Goal: Task Accomplishment & Management: Manage account settings

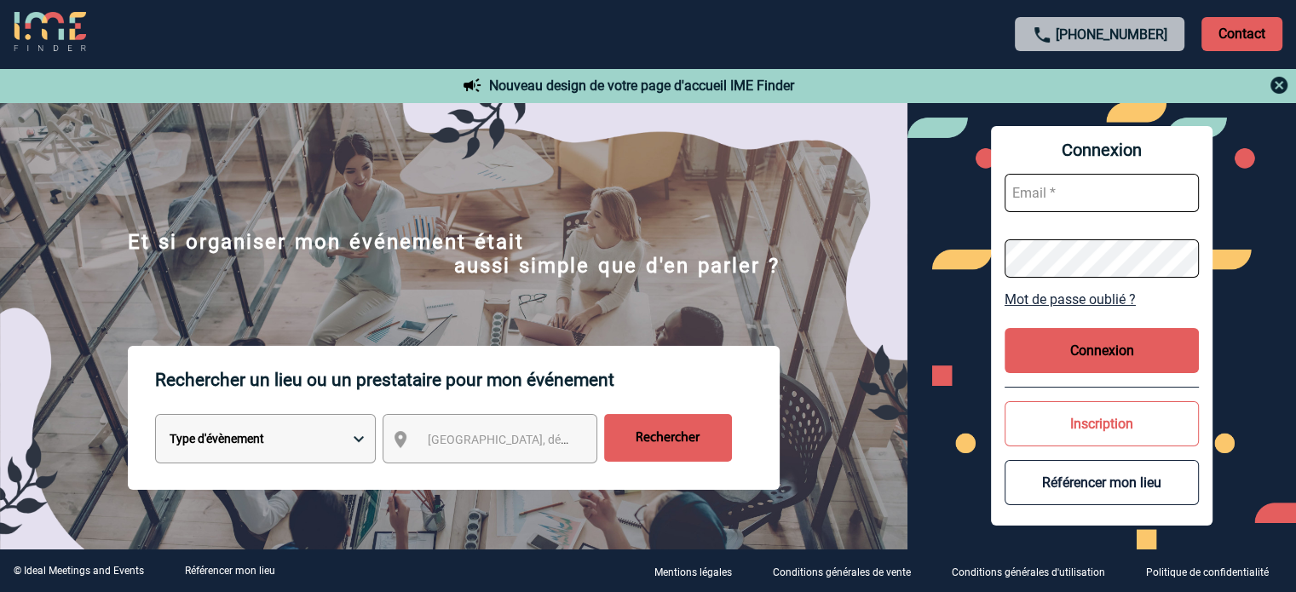
type input "jjandaux@ime-groupe.com"
click at [1097, 342] on button "Connexion" at bounding box center [1102, 350] width 194 height 45
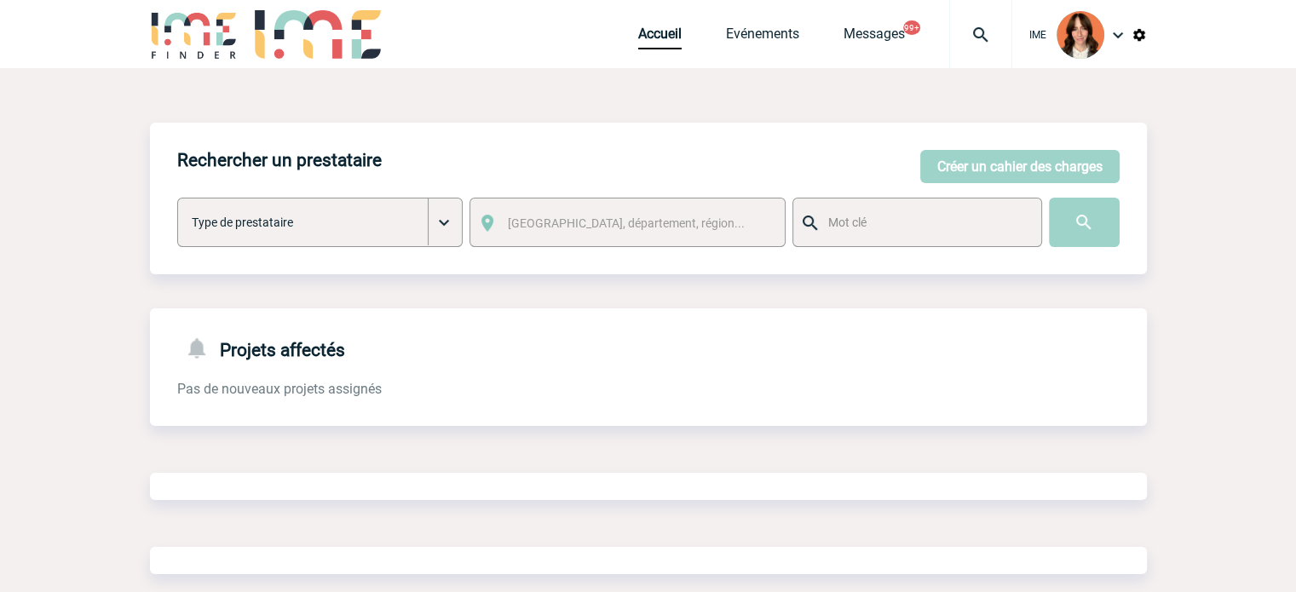
click at [984, 46] on div at bounding box center [980, 34] width 63 height 68
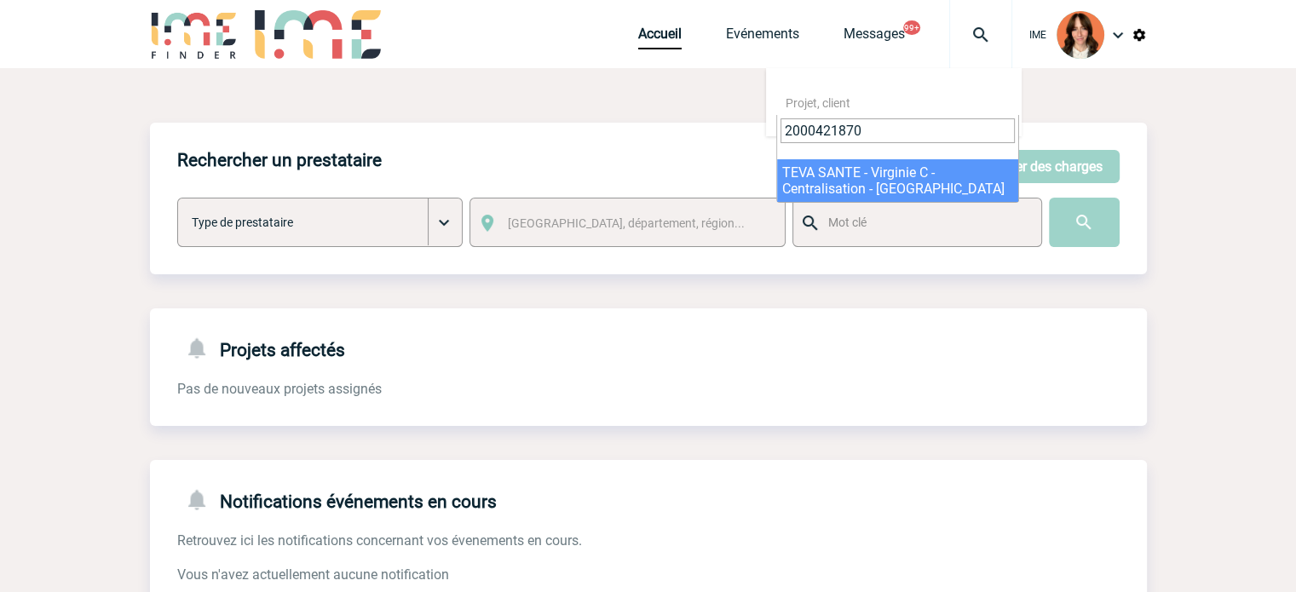
type input "2000421870"
select select "21371"
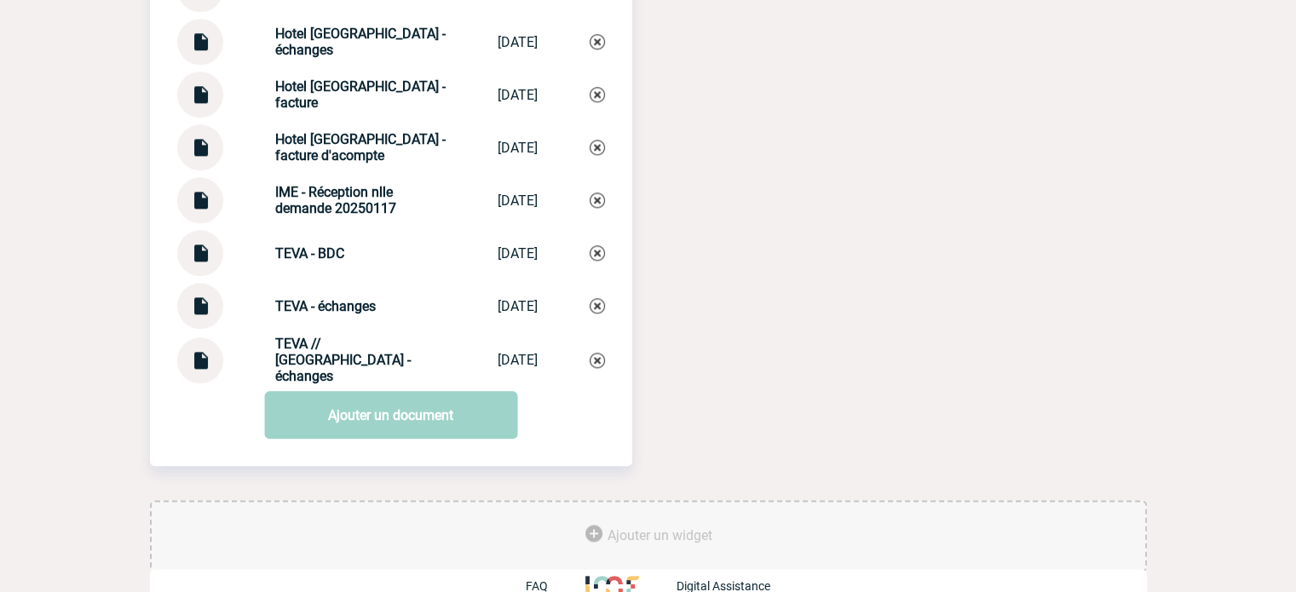
scroll to position [1997, 0]
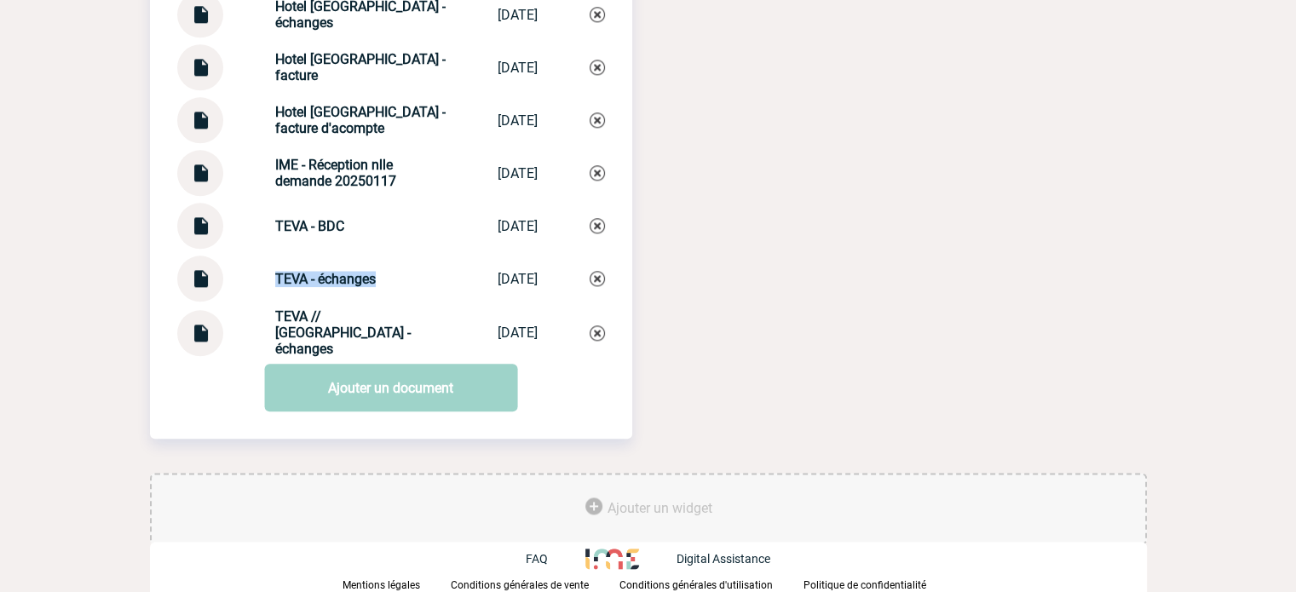
drag, startPoint x: 254, startPoint y: 263, endPoint x: 491, endPoint y: 284, distance: 237.8
click at [382, 289] on div "TEVA - échanges TEVA - échanges [DATE]" at bounding box center [391, 279] width 428 height 46
copy strong "TEVA - échanges"
click at [597, 278] on img at bounding box center [597, 278] width 15 height 15
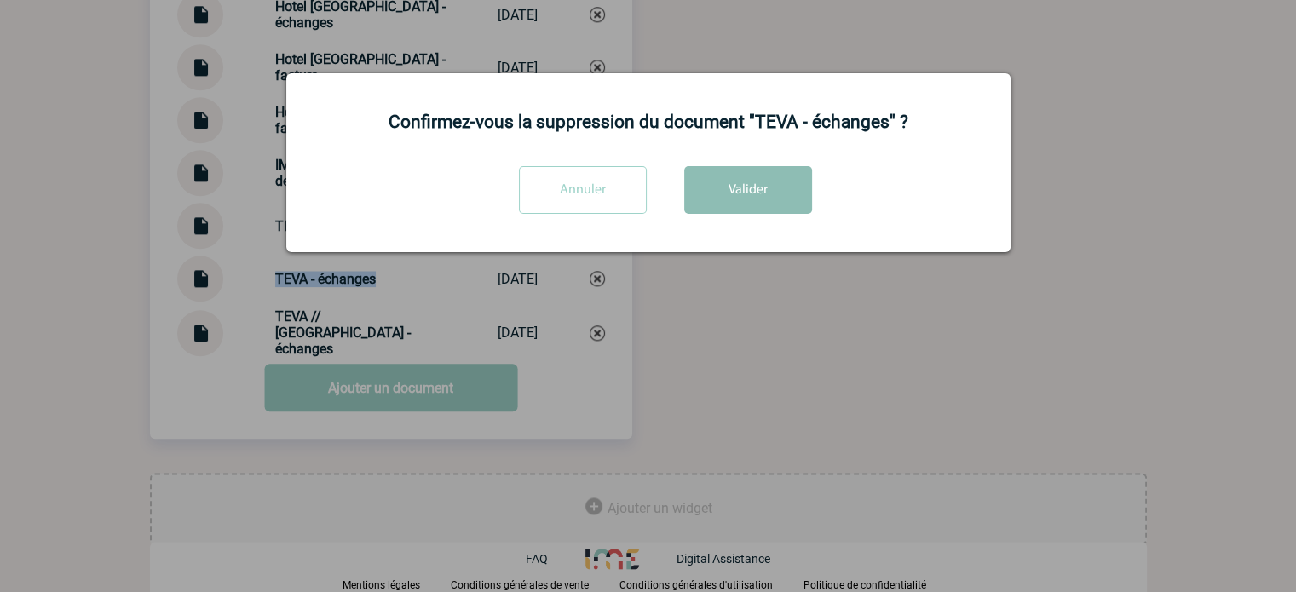
click at [765, 184] on button "Valider" at bounding box center [748, 190] width 128 height 48
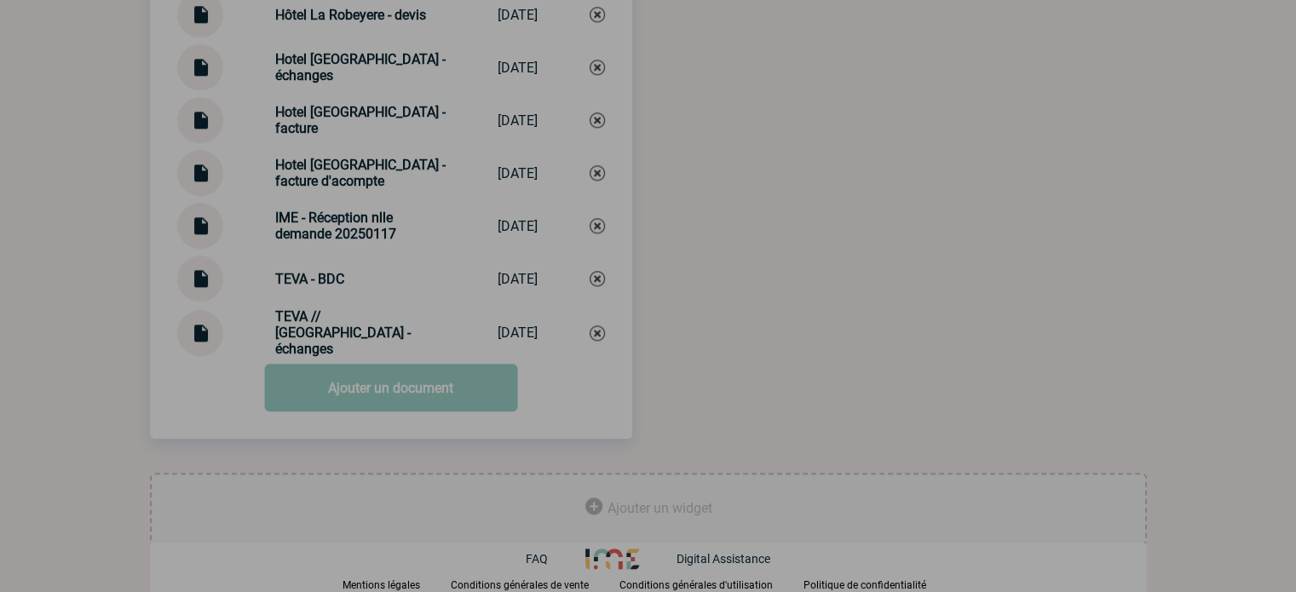
scroll to position [1944, 0]
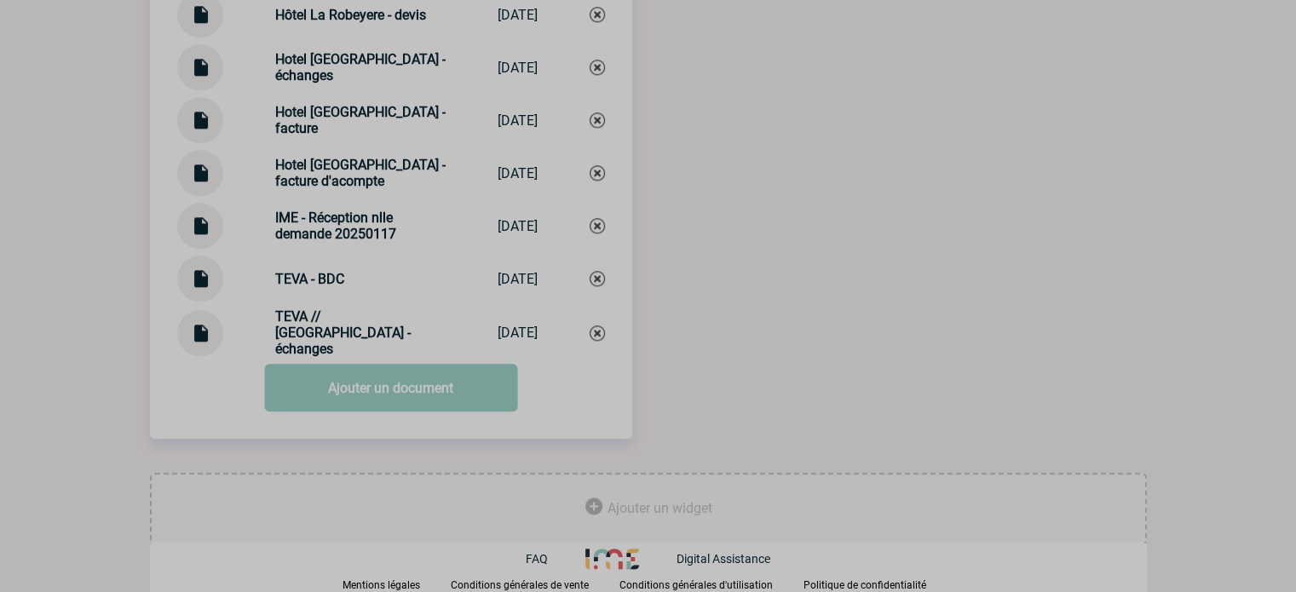
click at [349, 400] on link "Ajouter un document" at bounding box center [390, 388] width 253 height 48
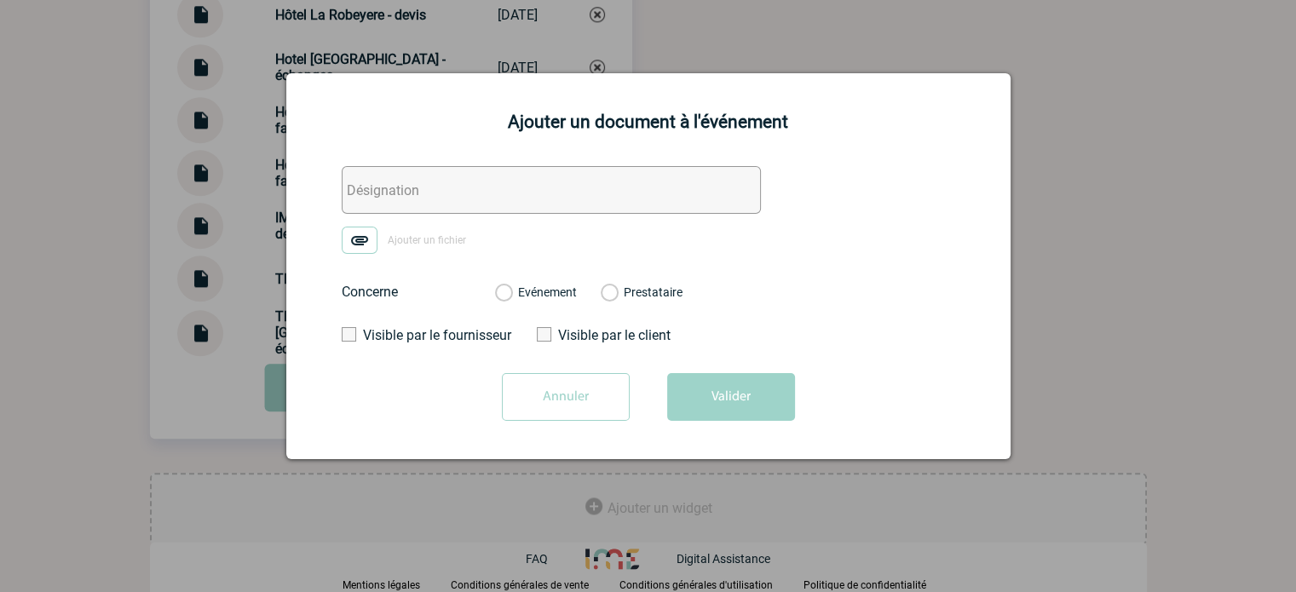
click at [366, 183] on input "text" at bounding box center [551, 190] width 419 height 48
paste input "TEVA - échanges"
type input "TEVA - échanges"
click at [365, 243] on img at bounding box center [360, 240] width 36 height 27
click at [0, 0] on input "Ajouter un fichier" at bounding box center [0, 0] width 0 height 0
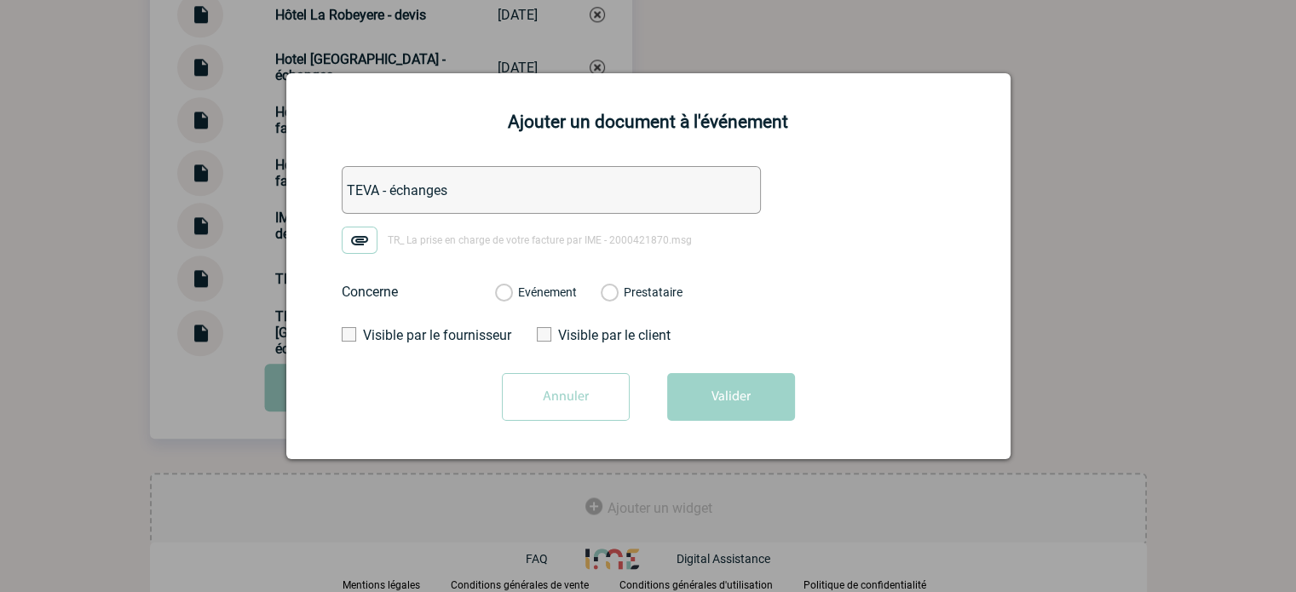
click at [511, 285] on label "Evénement" at bounding box center [503, 292] width 16 height 15
click at [0, 0] on input "Evénement" at bounding box center [0, 0] width 0 height 0
click at [717, 386] on button "Valider" at bounding box center [731, 397] width 128 height 48
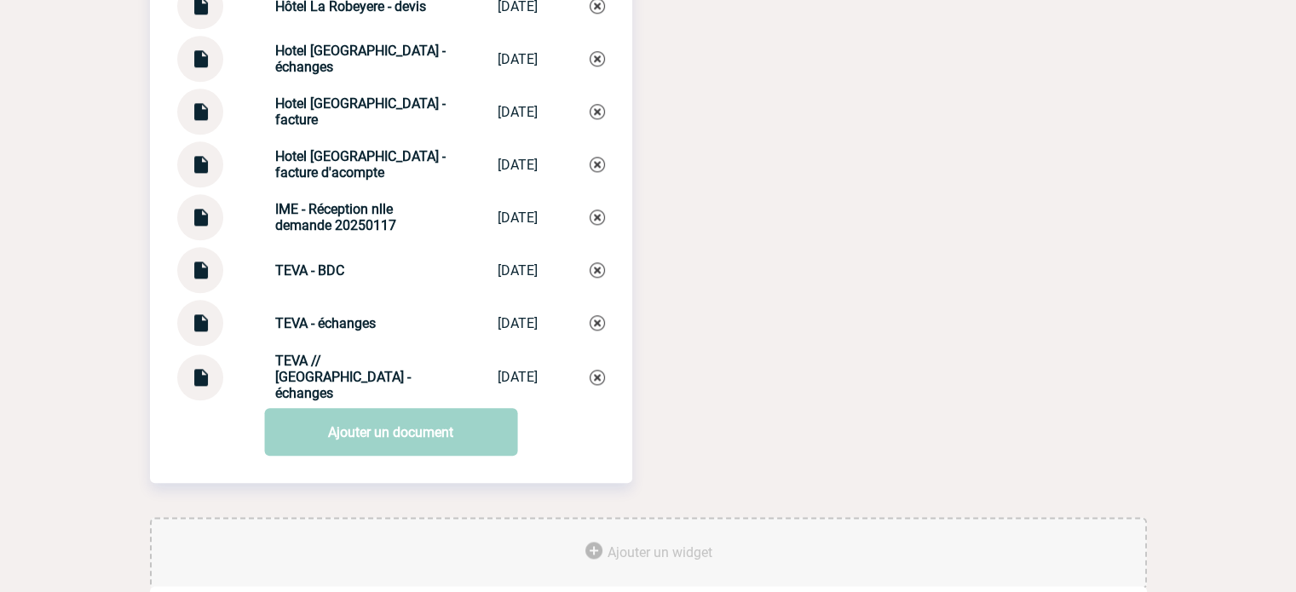
scroll to position [1858, 0]
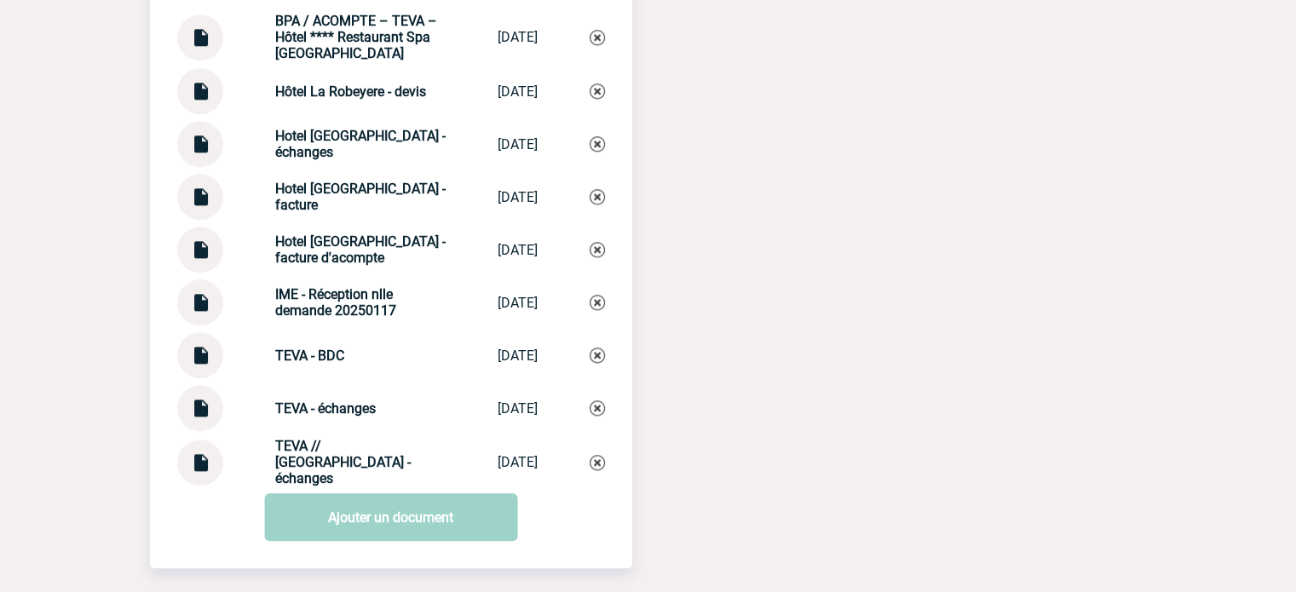
click at [206, 255] on img at bounding box center [200, 243] width 22 height 33
drag, startPoint x: 270, startPoint y: 256, endPoint x: 256, endPoint y: 251, distance: 14.3
click at [256, 251] on div "Hotel [GEOGRAPHIC_DATA] - facture d'acompte Hotel [GEOGRAPHIC_DATA]... [DATE]" at bounding box center [391, 250] width 428 height 46
copy strong "Hotel [GEOGRAPHIC_DATA] - facture d'acompte"
drag, startPoint x: 316, startPoint y: 204, endPoint x: 426, endPoint y: 204, distance: 109.9
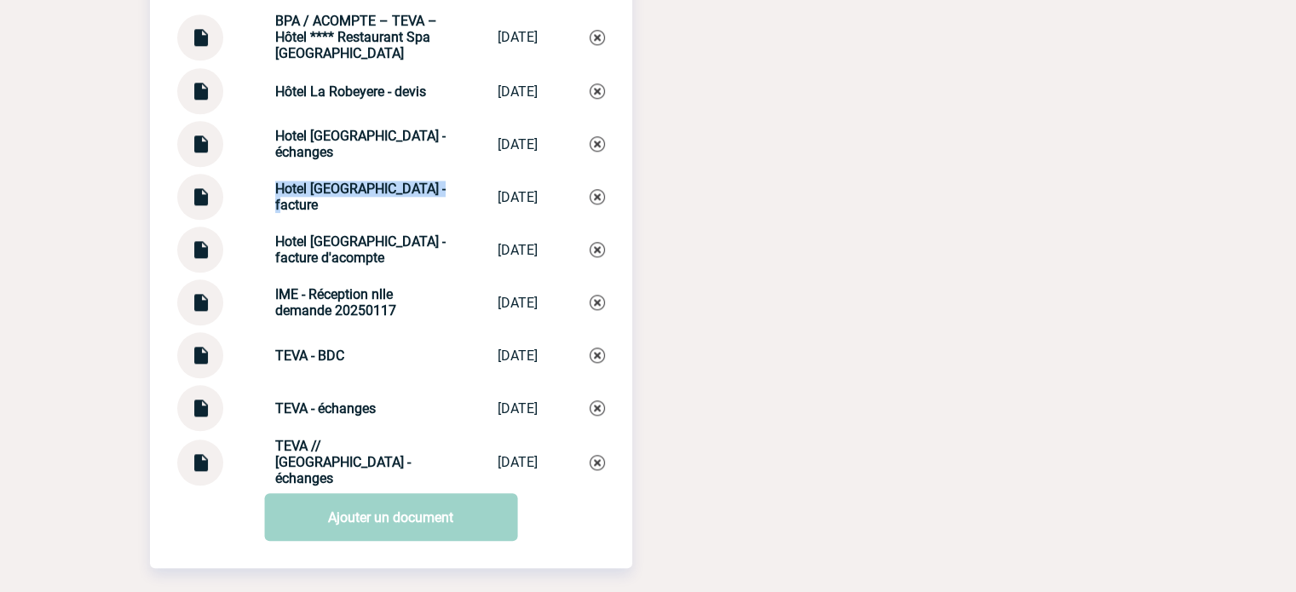
click at [426, 204] on div "Hotel [GEOGRAPHIC_DATA] - facture Hotel [GEOGRAPHIC_DATA]... [DATE]" at bounding box center [391, 197] width 428 height 46
copy strong "Hotel [GEOGRAPHIC_DATA] - facture"
click at [202, 200] on img at bounding box center [200, 190] width 22 height 33
click at [208, 366] on img at bounding box center [200, 348] width 22 height 33
